Goal: Find specific page/section: Find specific page/section

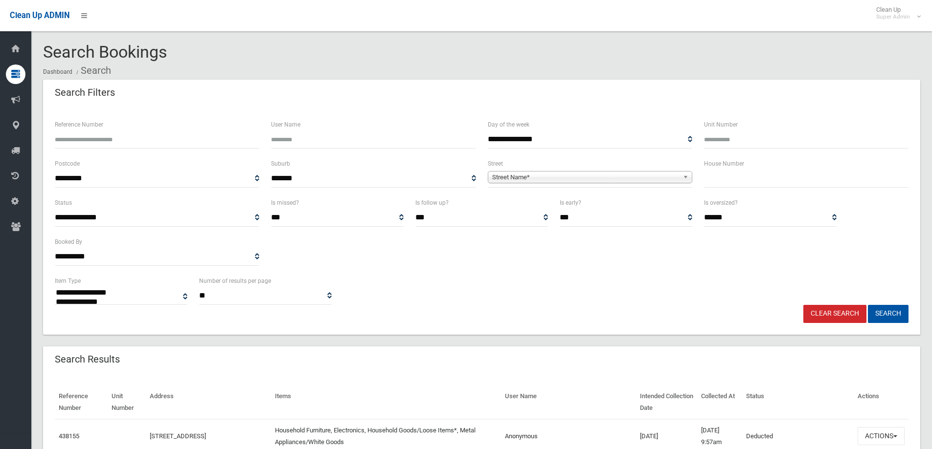
select select
click at [711, 178] on input "text" at bounding box center [806, 179] width 204 height 18
type input "***"
click at [517, 177] on span "Street Name*" at bounding box center [585, 178] width 187 height 12
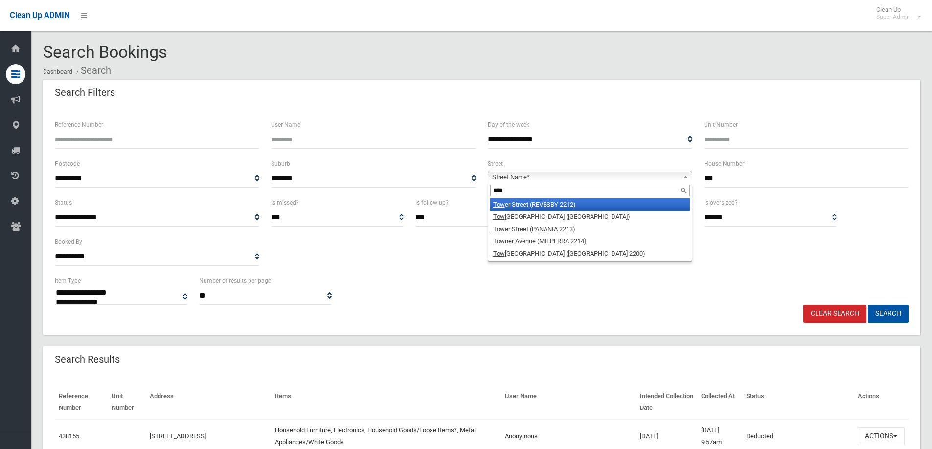
type input "*****"
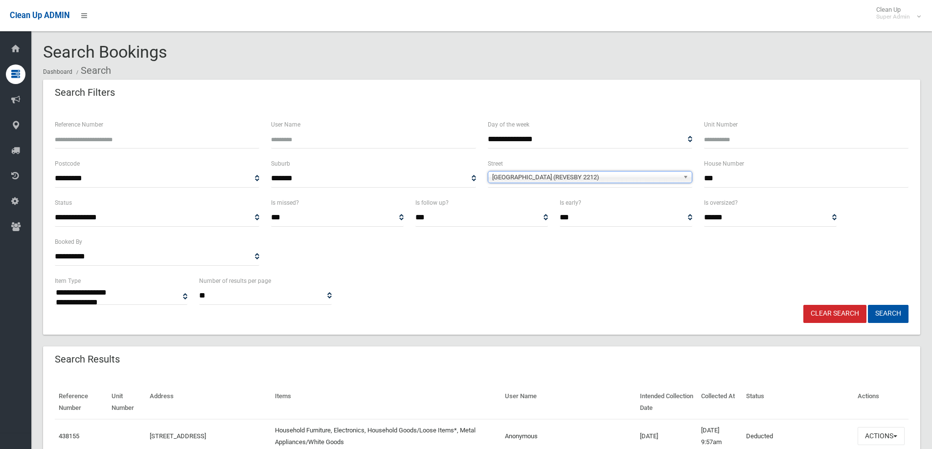
click at [569, 176] on span "[GEOGRAPHIC_DATA] (REVESBY 2212)" at bounding box center [585, 178] width 187 height 12
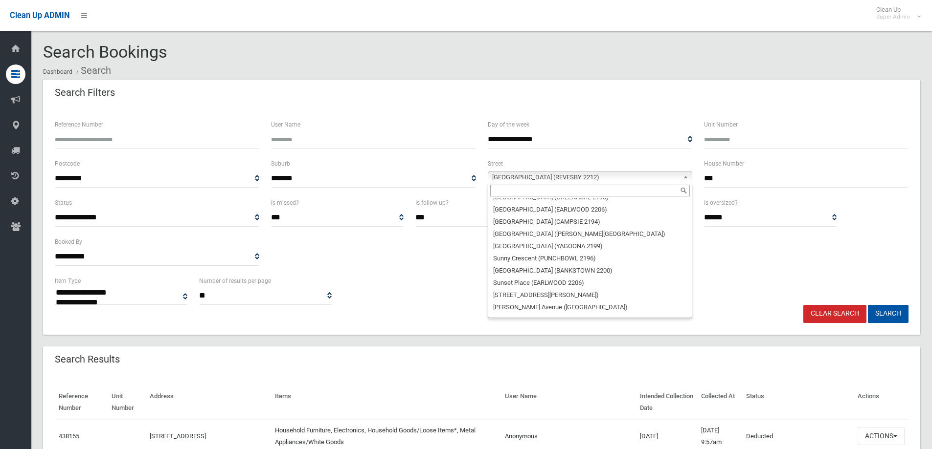
scroll to position [25312, 0]
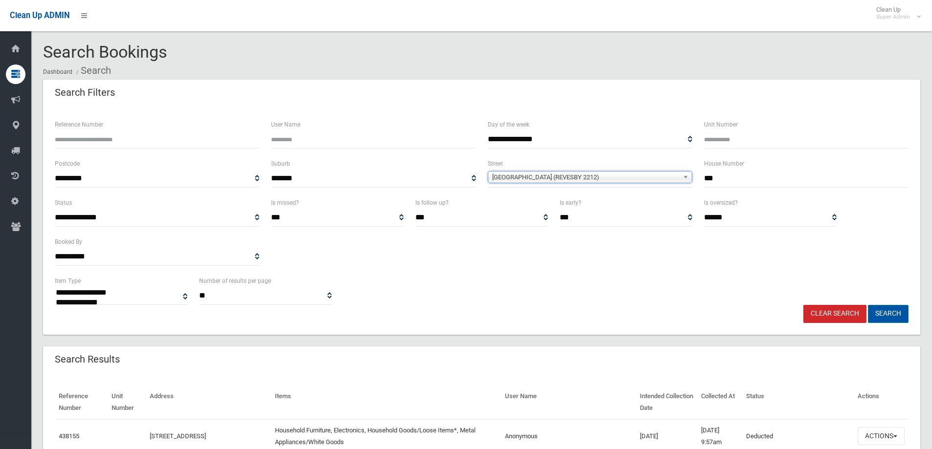
click at [882, 313] on button "Search" at bounding box center [888, 314] width 41 height 18
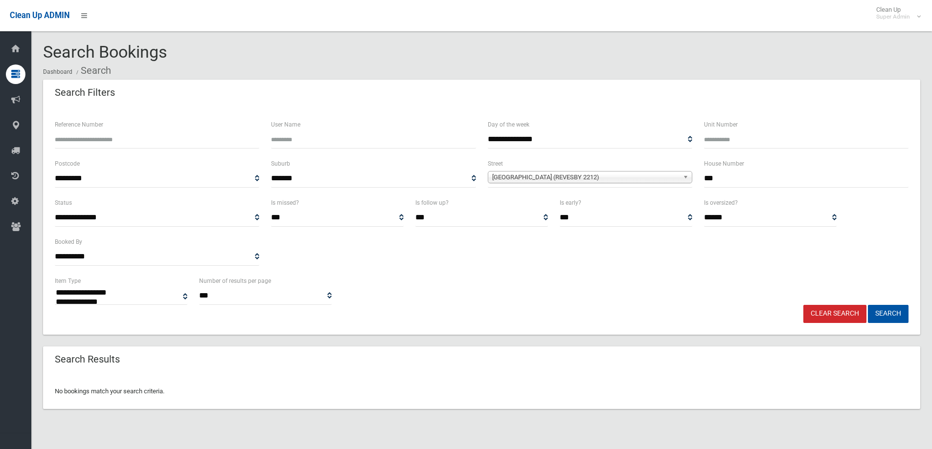
select select
click at [576, 178] on span "[GEOGRAPHIC_DATA] (REVESBY 2212)" at bounding box center [585, 178] width 187 height 12
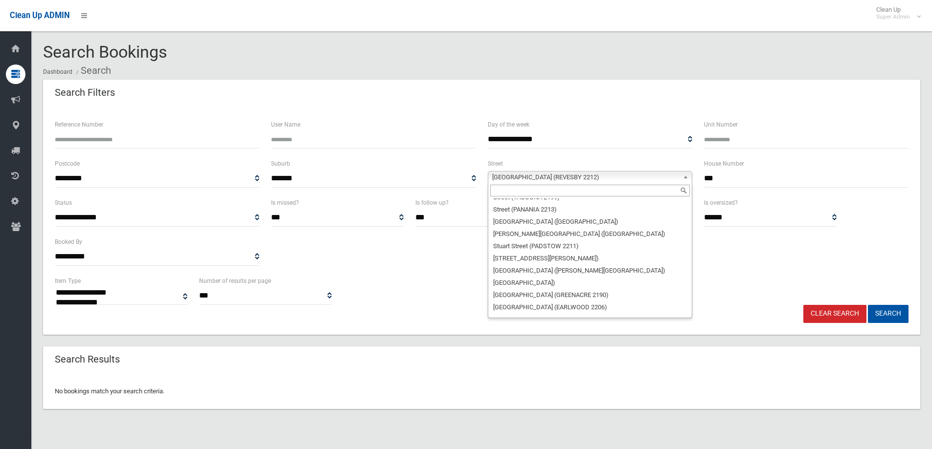
scroll to position [25312, 0]
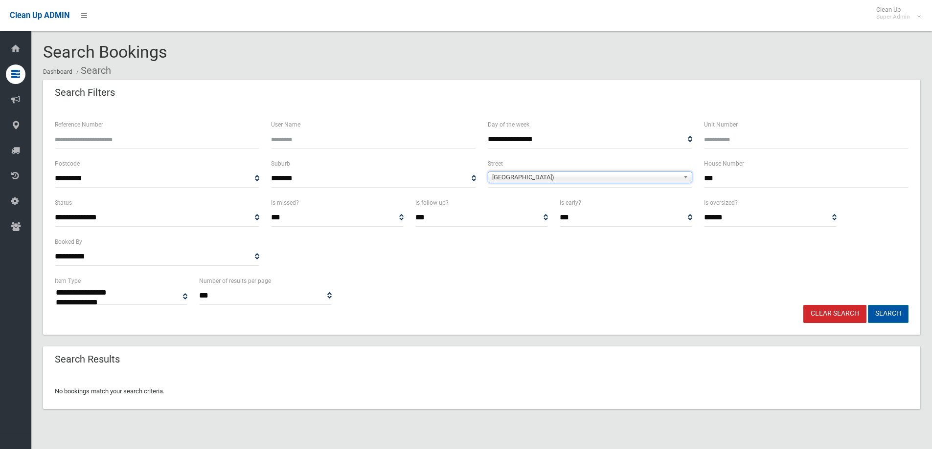
click at [884, 311] on button "Search" at bounding box center [888, 314] width 41 height 18
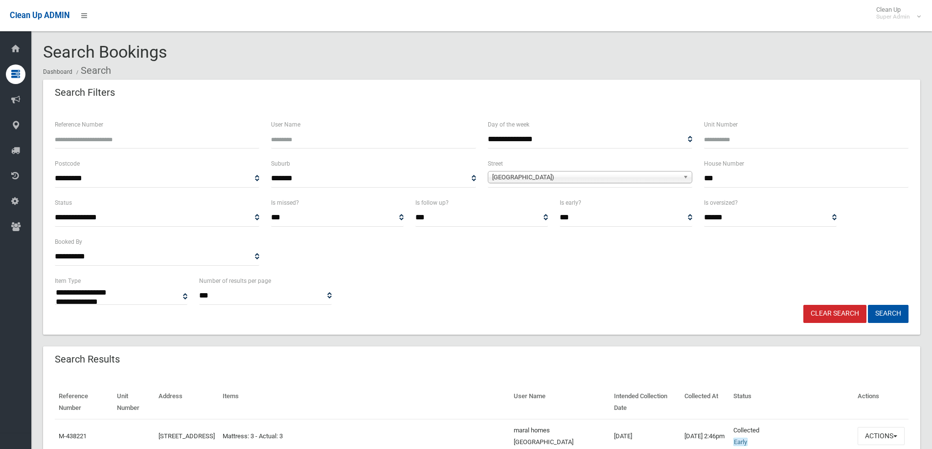
select select
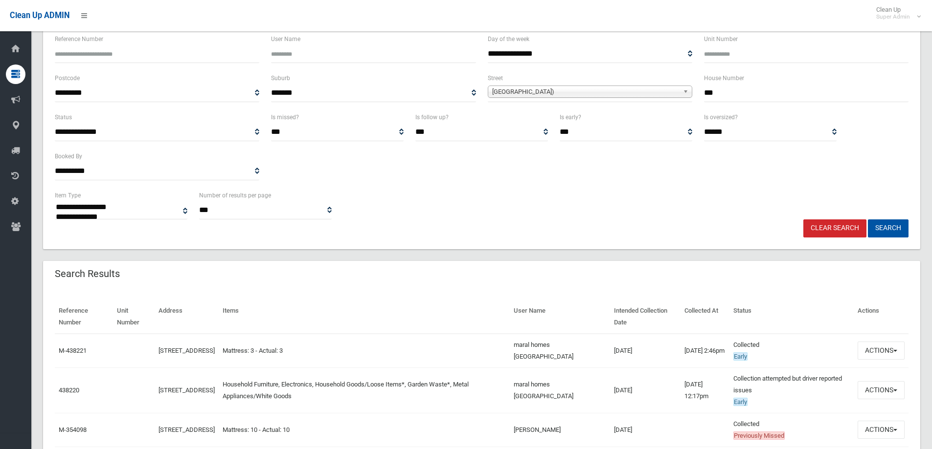
scroll to position [98, 0]
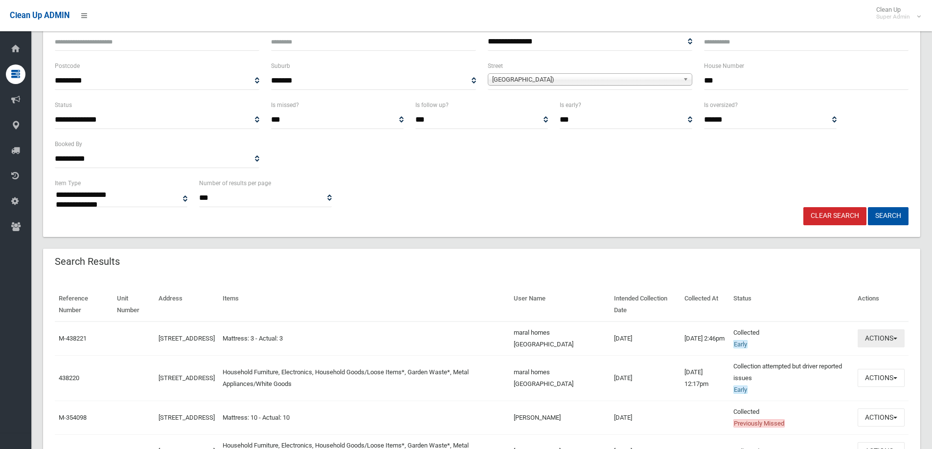
click at [877, 337] on button "Actions" at bounding box center [880, 339] width 47 height 18
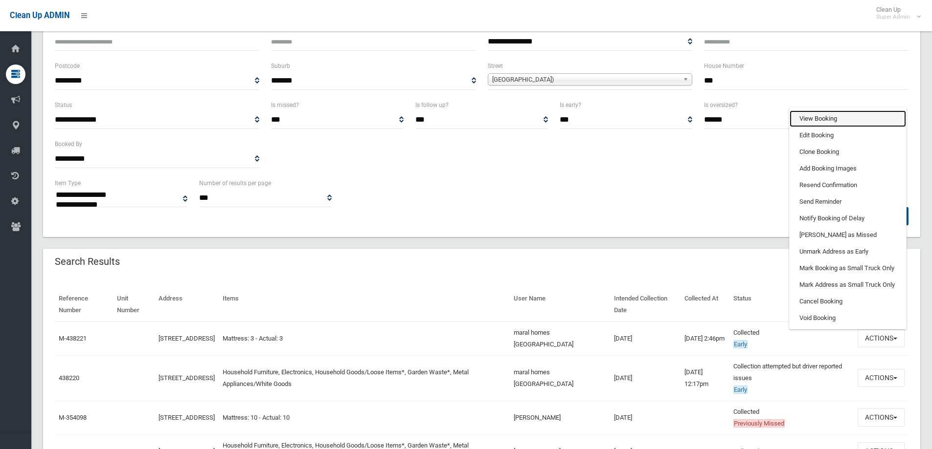
click at [813, 120] on link "View Booking" at bounding box center [847, 119] width 116 height 17
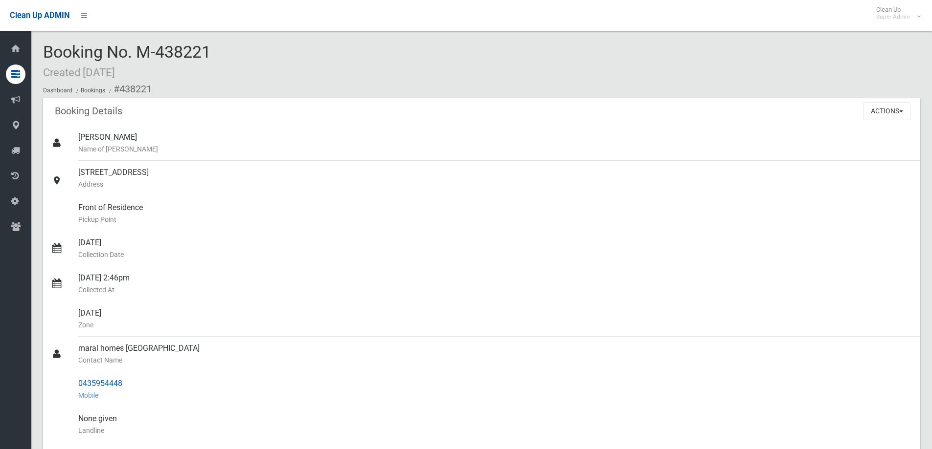
drag, startPoint x: 79, startPoint y: 383, endPoint x: 126, endPoint y: 382, distance: 47.0
click at [128, 382] on div "0435954448 Mobile" at bounding box center [495, 389] width 834 height 35
copy div "0435954448"
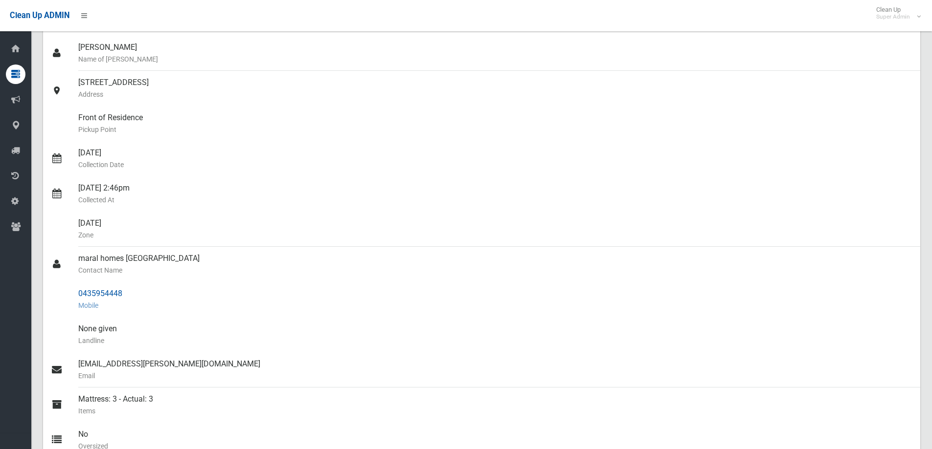
scroll to position [98, 0]
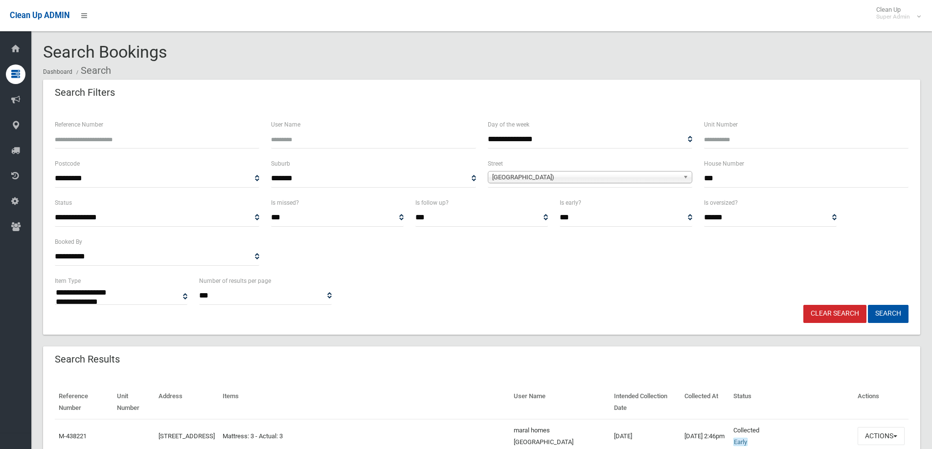
select select
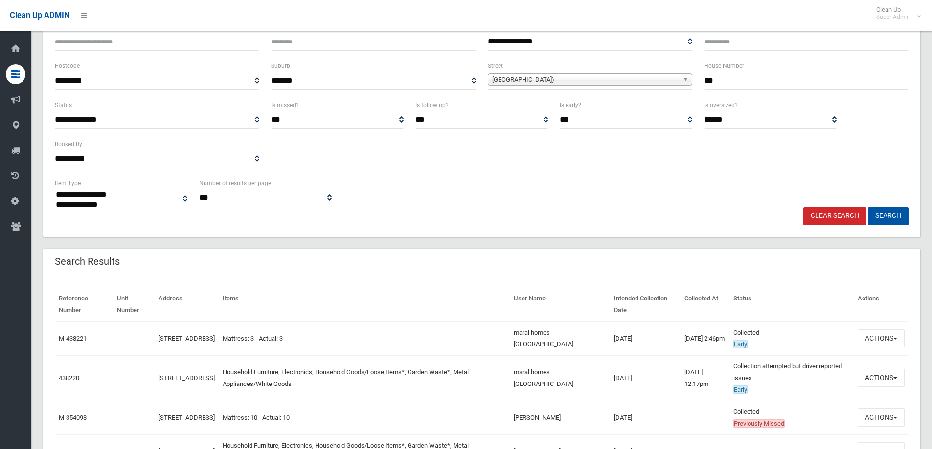
scroll to position [98, 0]
drag, startPoint x: 730, startPoint y: 81, endPoint x: 687, endPoint y: 79, distance: 43.1
click at [687, 79] on div "**********" at bounding box center [481, 79] width 865 height 39
type input "***"
click at [528, 77] on span "[GEOGRAPHIC_DATA])" at bounding box center [585, 80] width 187 height 12
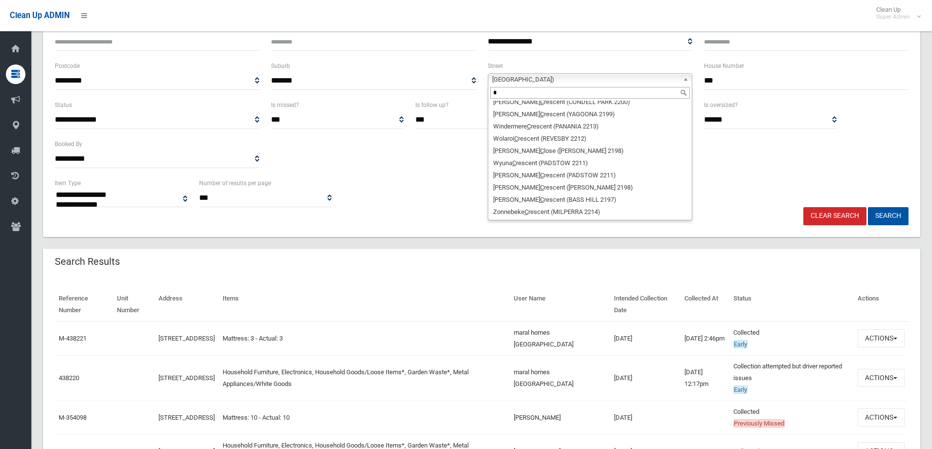
scroll to position [0, 0]
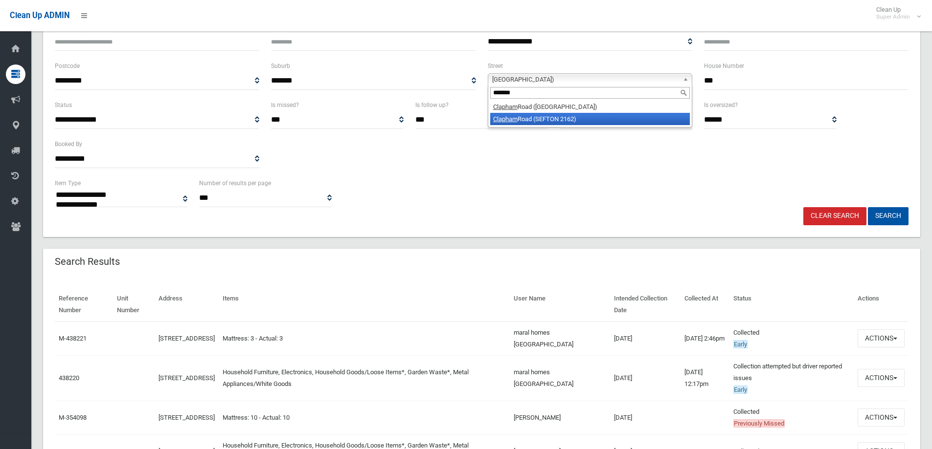
type input "*******"
click at [539, 120] on li "[GEOGRAPHIC_DATA] (SEFTON 2162)" at bounding box center [590, 119] width 200 height 12
